Goal: Book appointment/travel/reservation

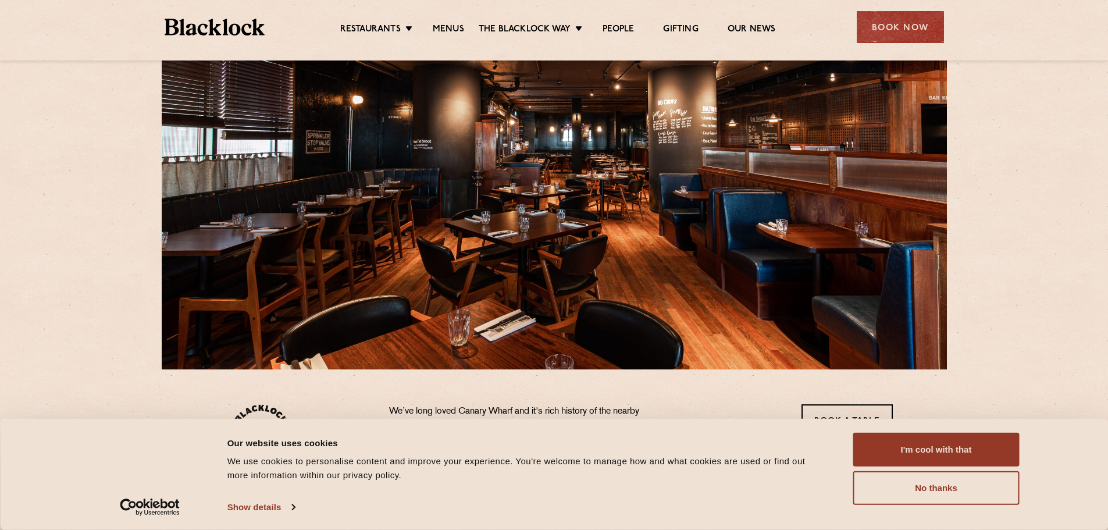
scroll to position [175, 0]
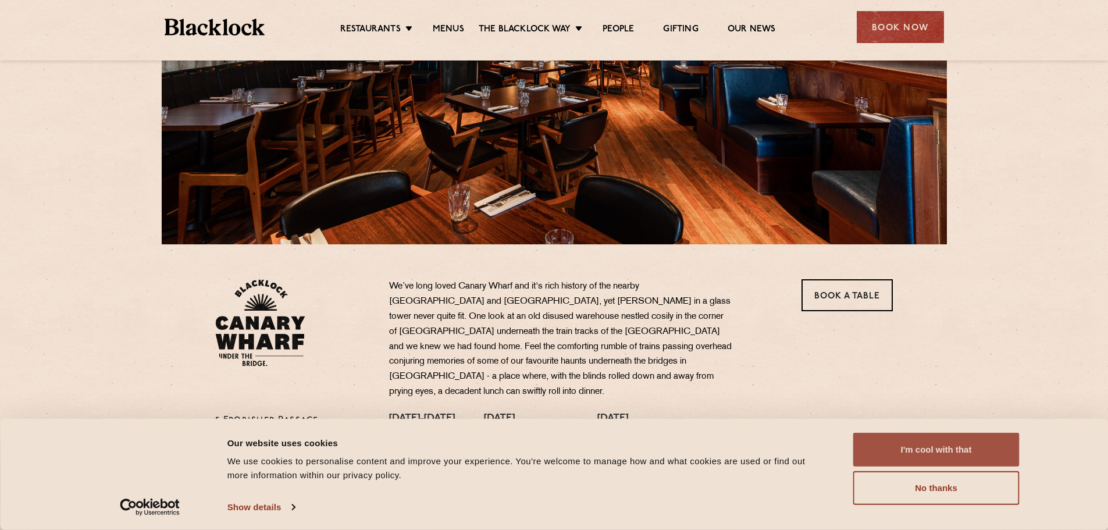
drag, startPoint x: 903, startPoint y: 460, endPoint x: 888, endPoint y: 296, distance: 164.8
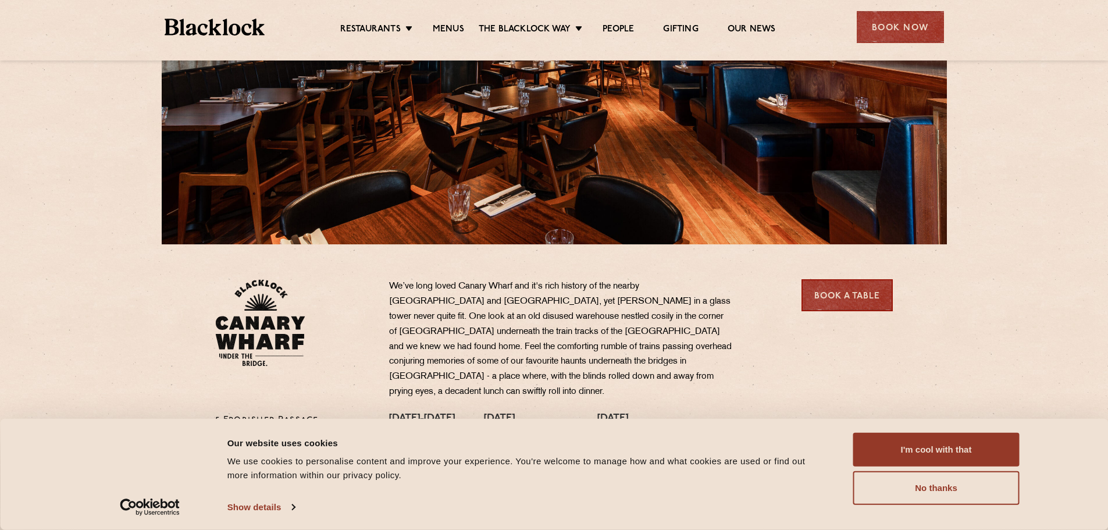
click at [904, 460] on button "I'm cool with that" at bounding box center [937, 450] width 166 height 34
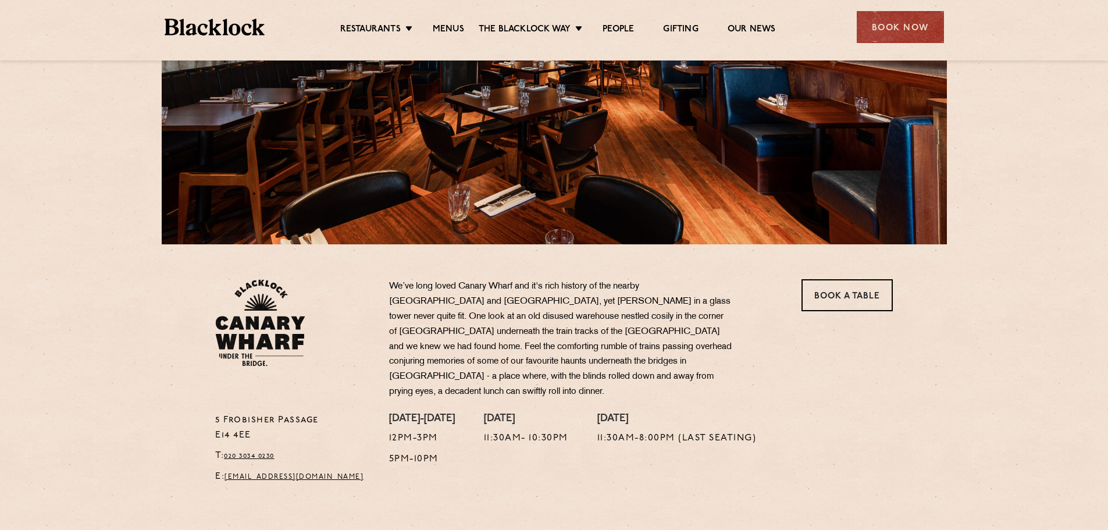
click at [839, 313] on div "Book a Table" at bounding box center [844, 346] width 116 height 134
click at [866, 296] on link "Book a Table" at bounding box center [847, 295] width 91 height 32
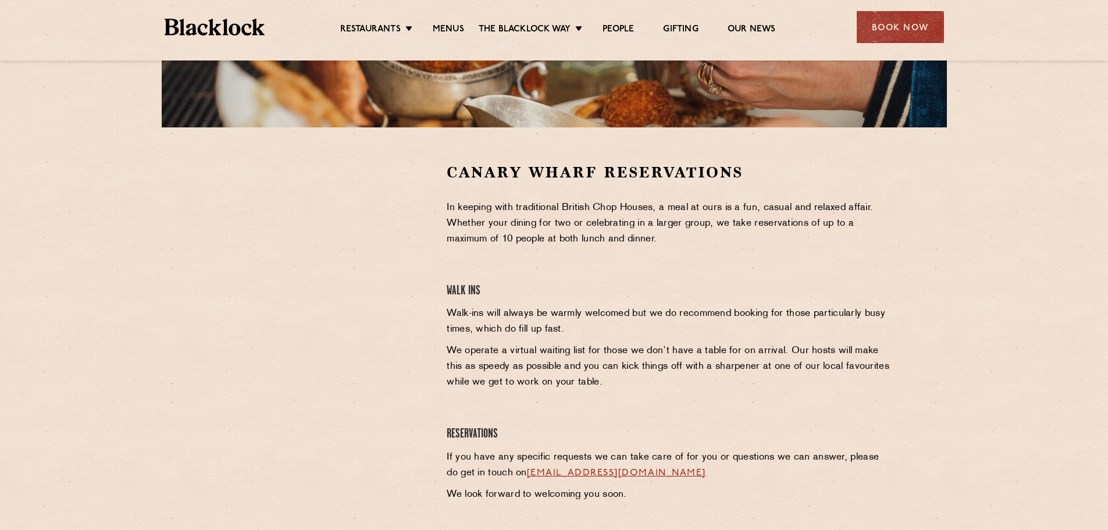
scroll to position [291, 0]
click at [443, 30] on link "Menus" at bounding box center [448, 30] width 31 height 13
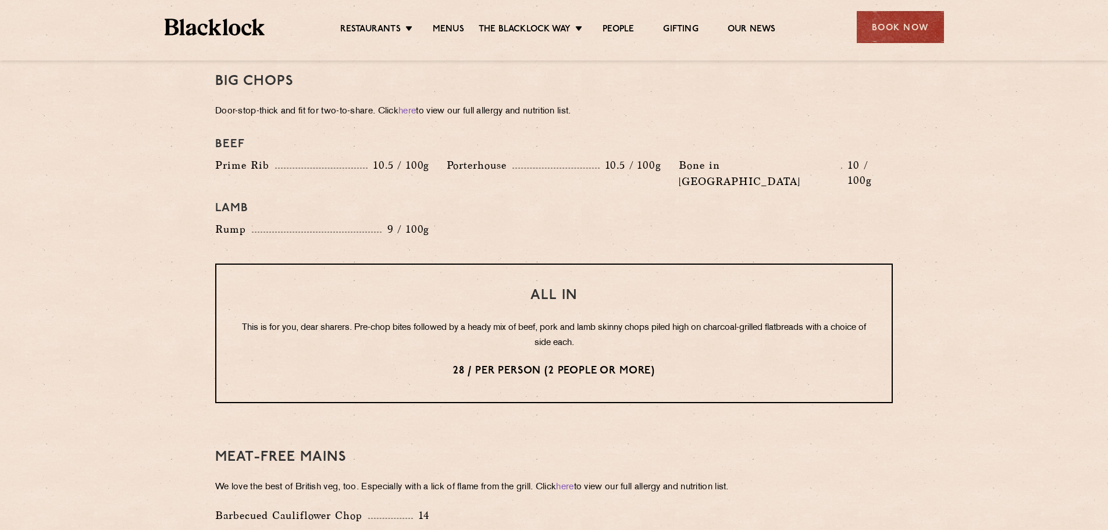
scroll to position [1397, 0]
